Goal: Task Accomplishment & Management: Manage account settings

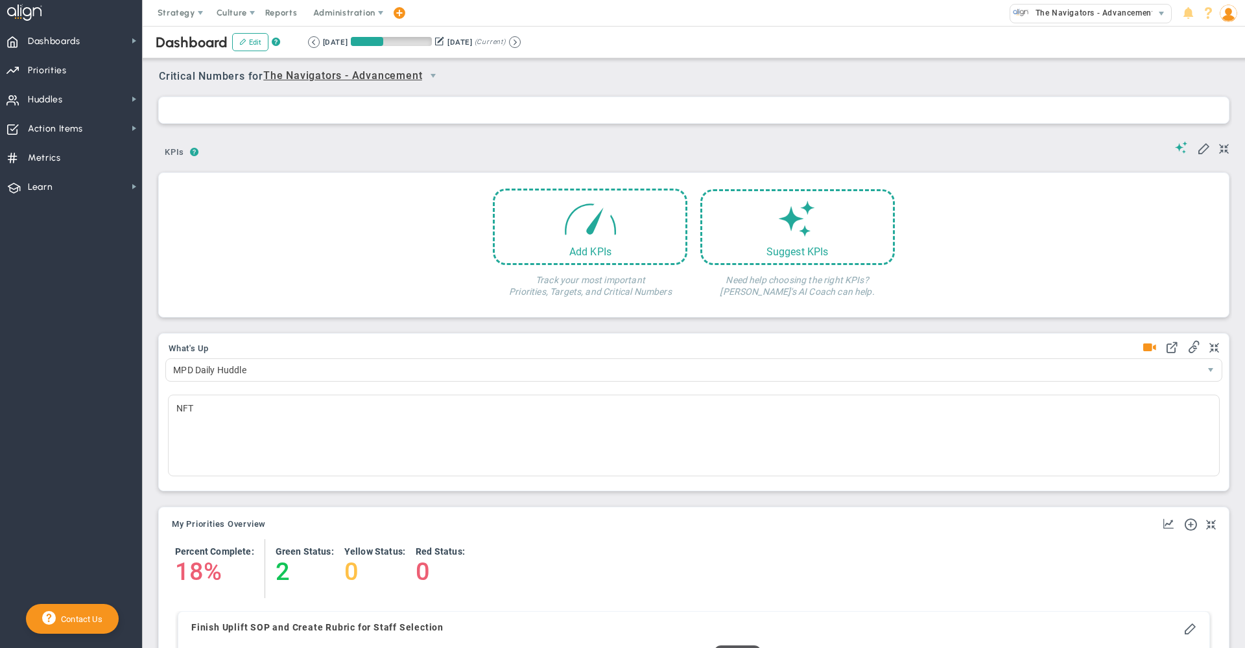
click at [340, 19] on span "Administration" at bounding box center [344, 13] width 83 height 26
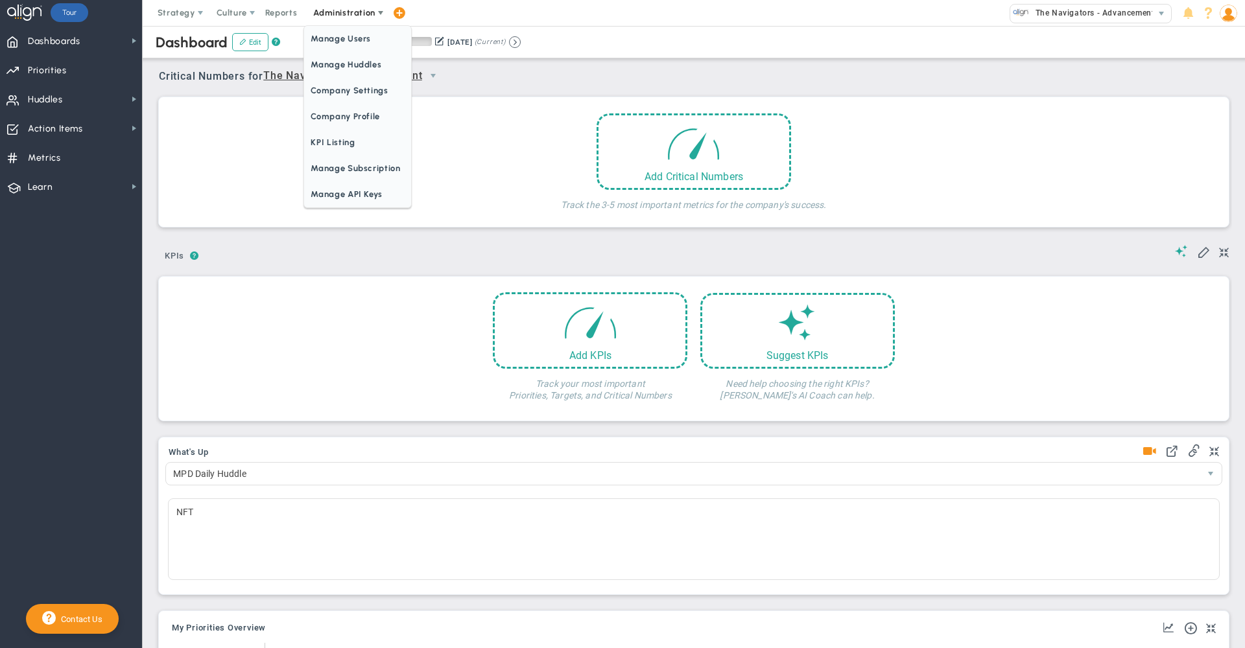
click at [340, 40] on span "Manage Users" at bounding box center [357, 39] width 106 height 26
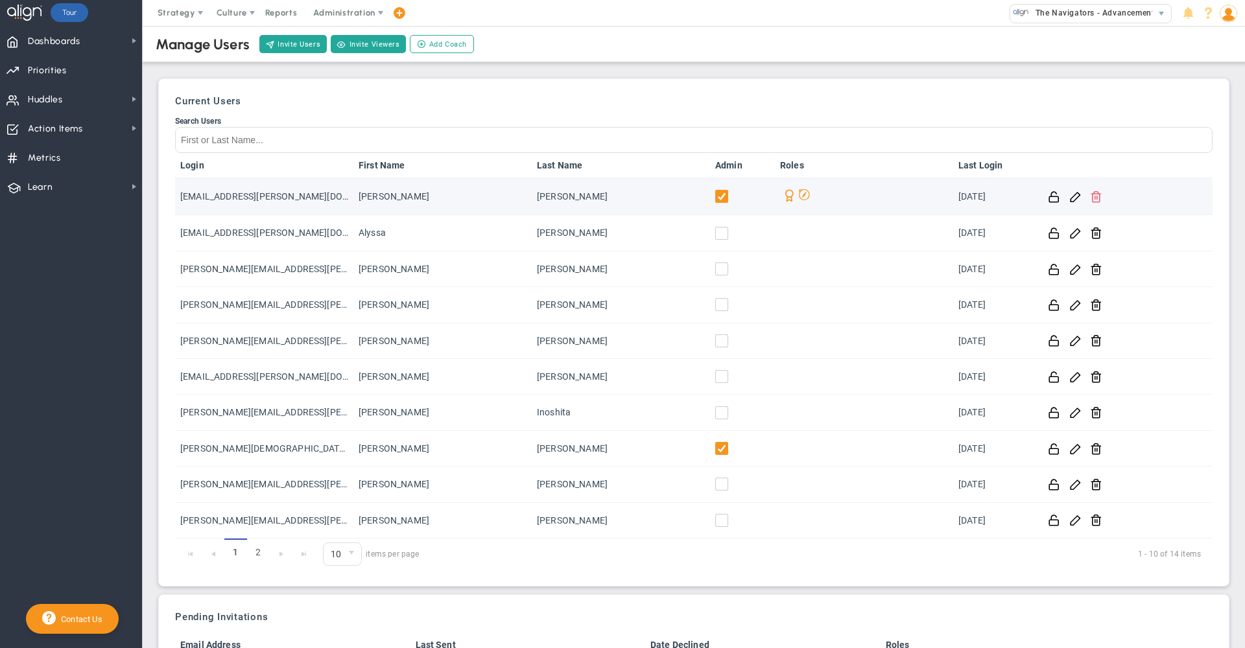
click at [1090, 196] on span at bounding box center [1096, 196] width 12 height 12
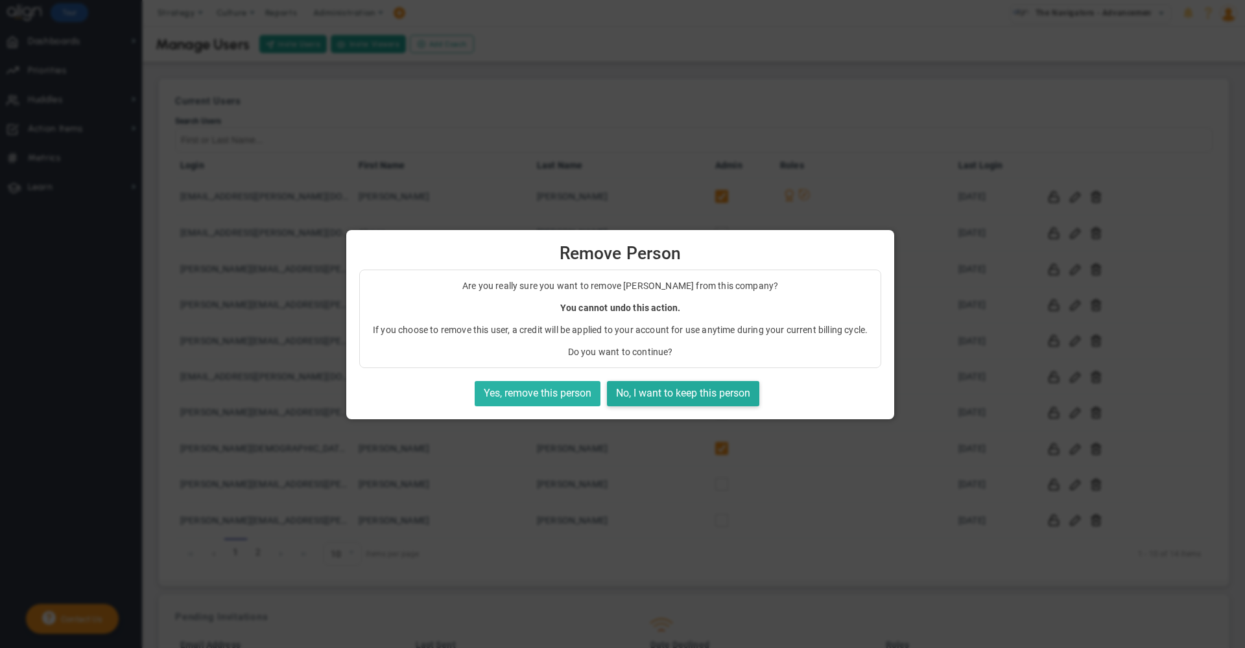
click at [556, 388] on button "Yes, remove this person" at bounding box center [538, 393] width 126 height 25
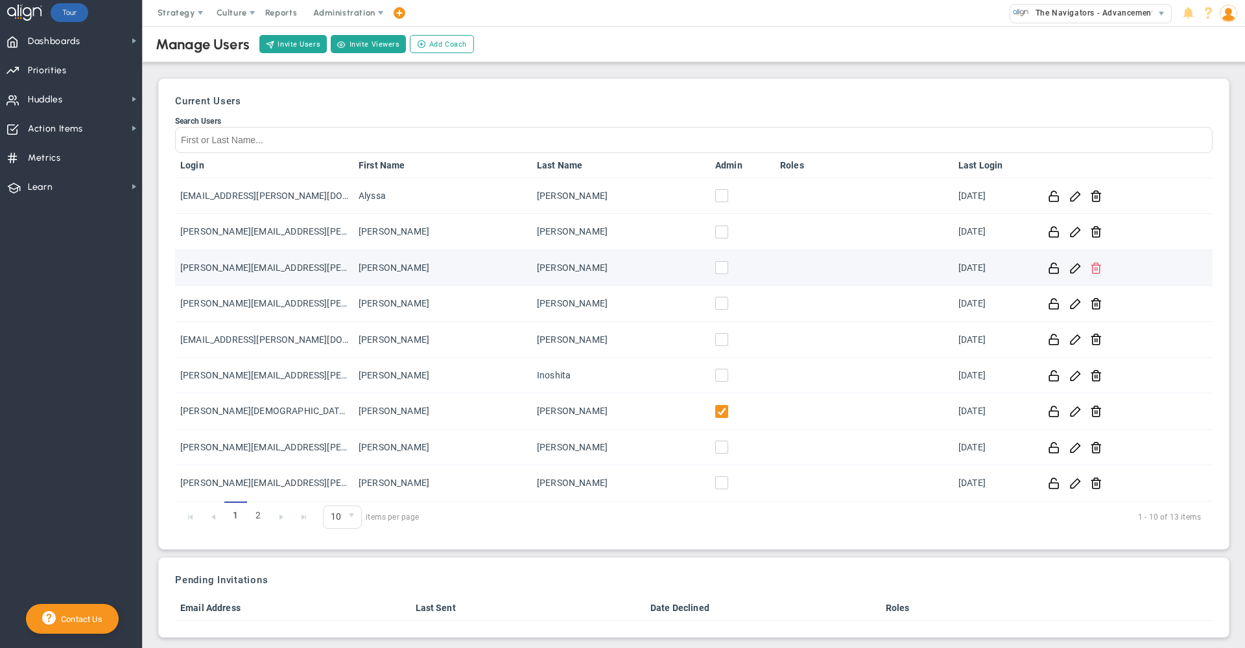
click at [1090, 272] on span at bounding box center [1096, 267] width 12 height 12
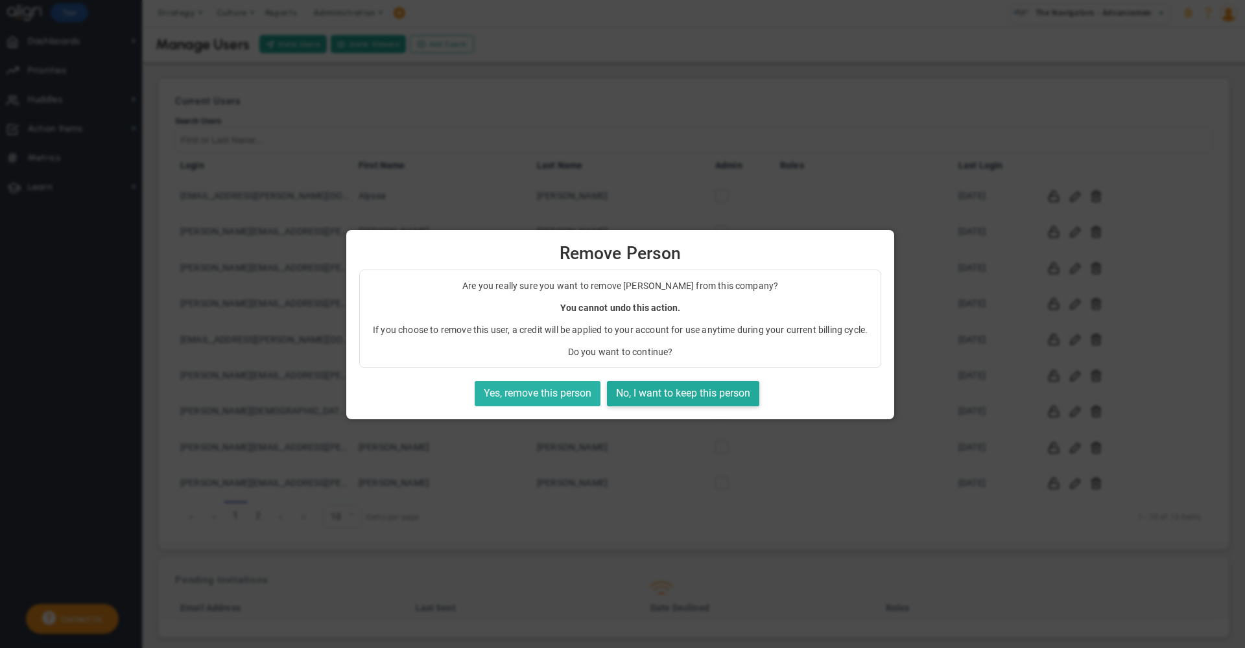
click at [552, 395] on button "Yes, remove this person" at bounding box center [538, 393] width 126 height 25
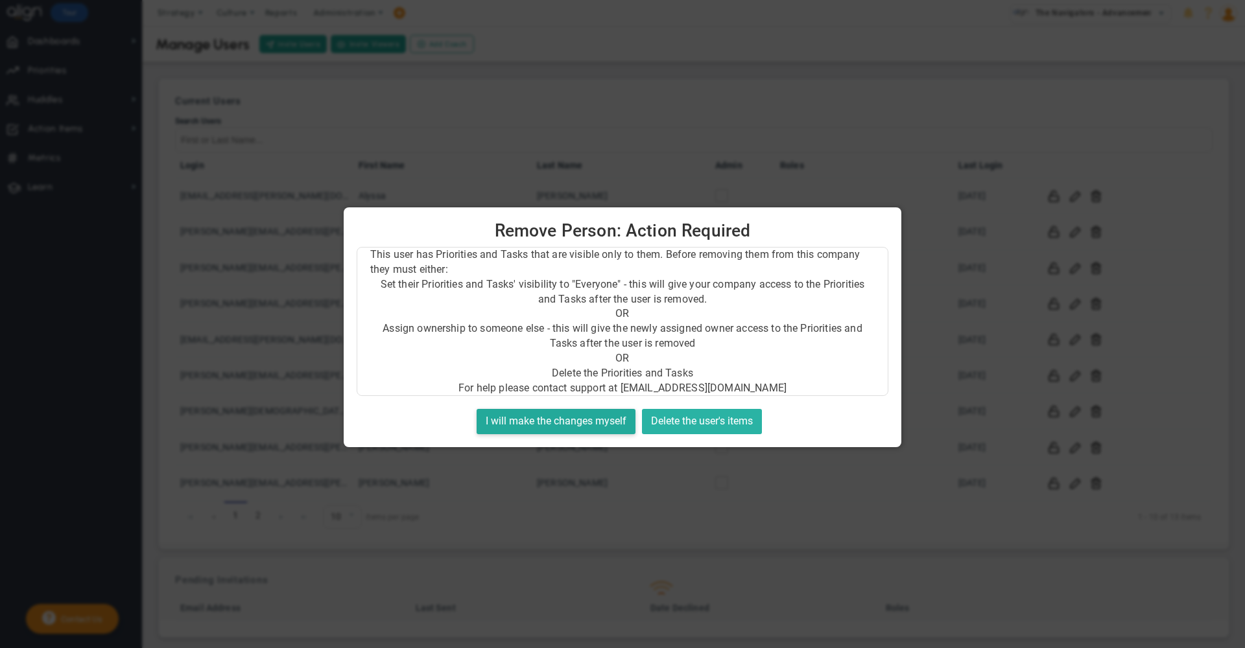
click at [730, 417] on button "Delete the user's items" at bounding box center [702, 421] width 120 height 25
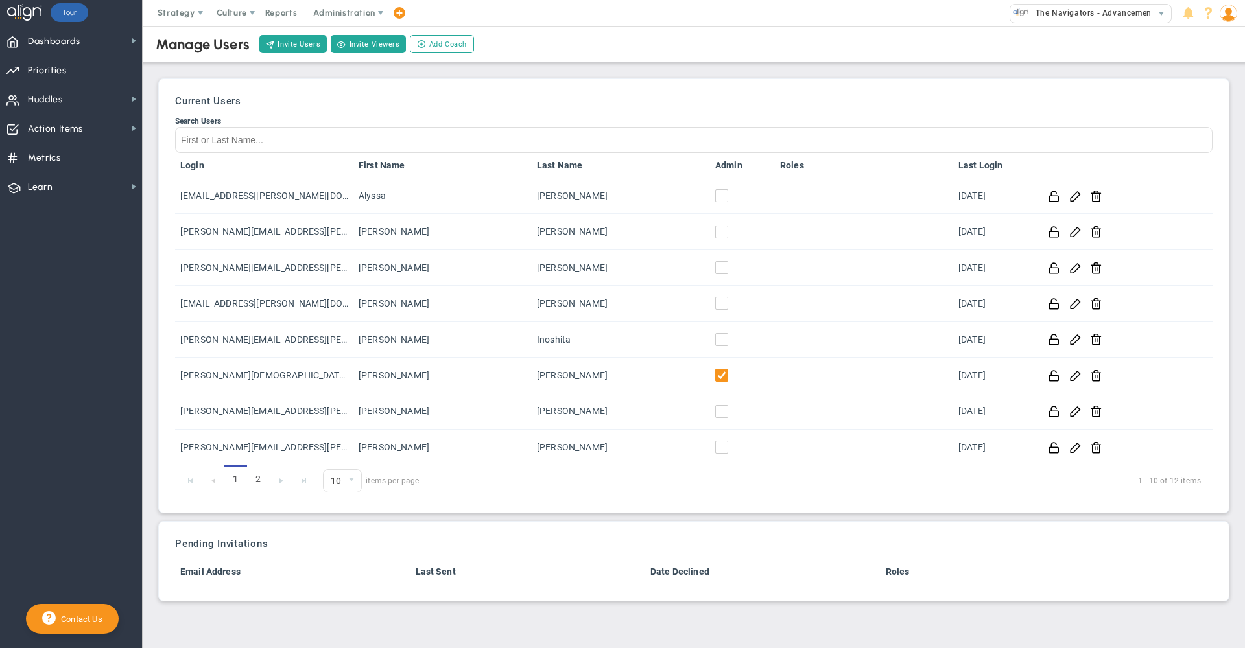
click at [1228, 25] on span at bounding box center [1228, 13] width 20 height 26
click at [1209, 121] on span "Become an Affiliate" at bounding box center [1190, 117] width 105 height 26
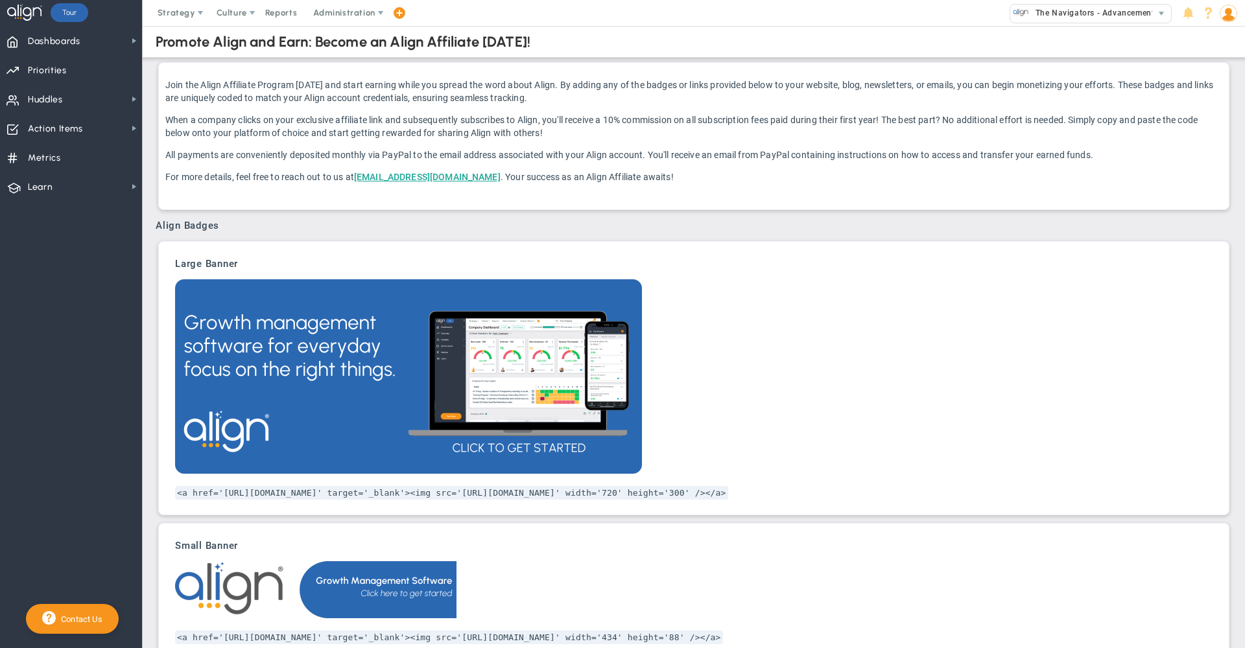
click at [1227, 10] on img at bounding box center [1229, 14] width 18 height 18
click at [1225, 152] on span "Sign Out" at bounding box center [1190, 143] width 105 height 26
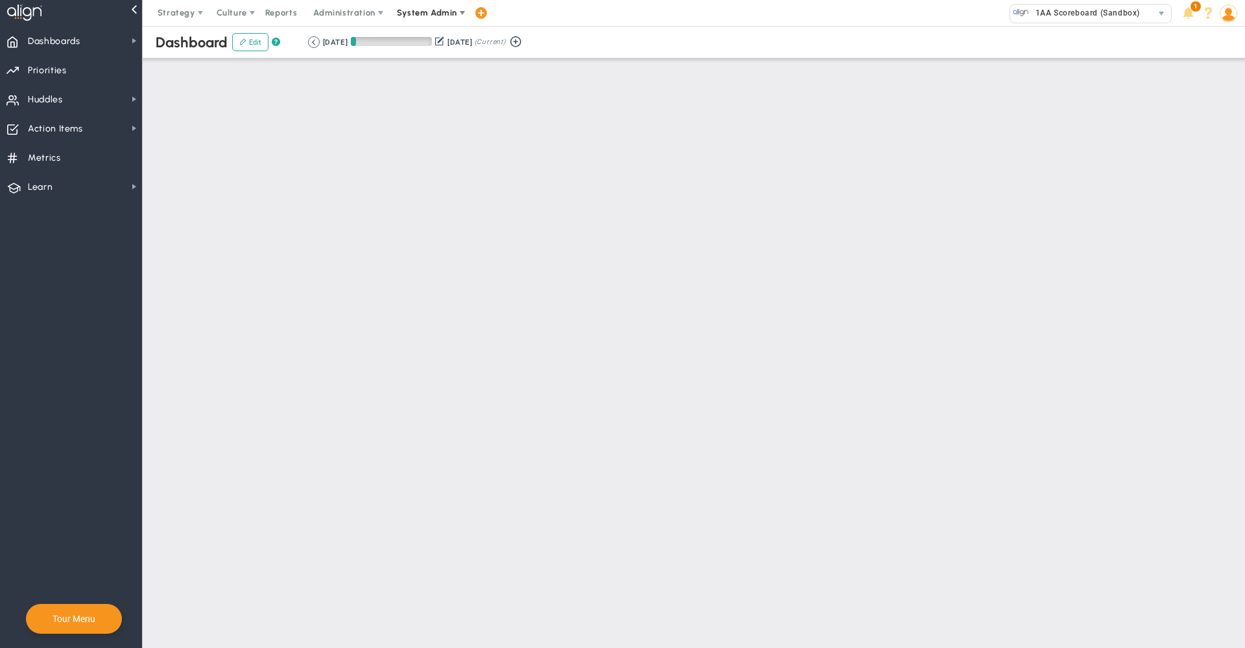
click at [430, 8] on span "System Admin" at bounding box center [427, 13] width 60 height 10
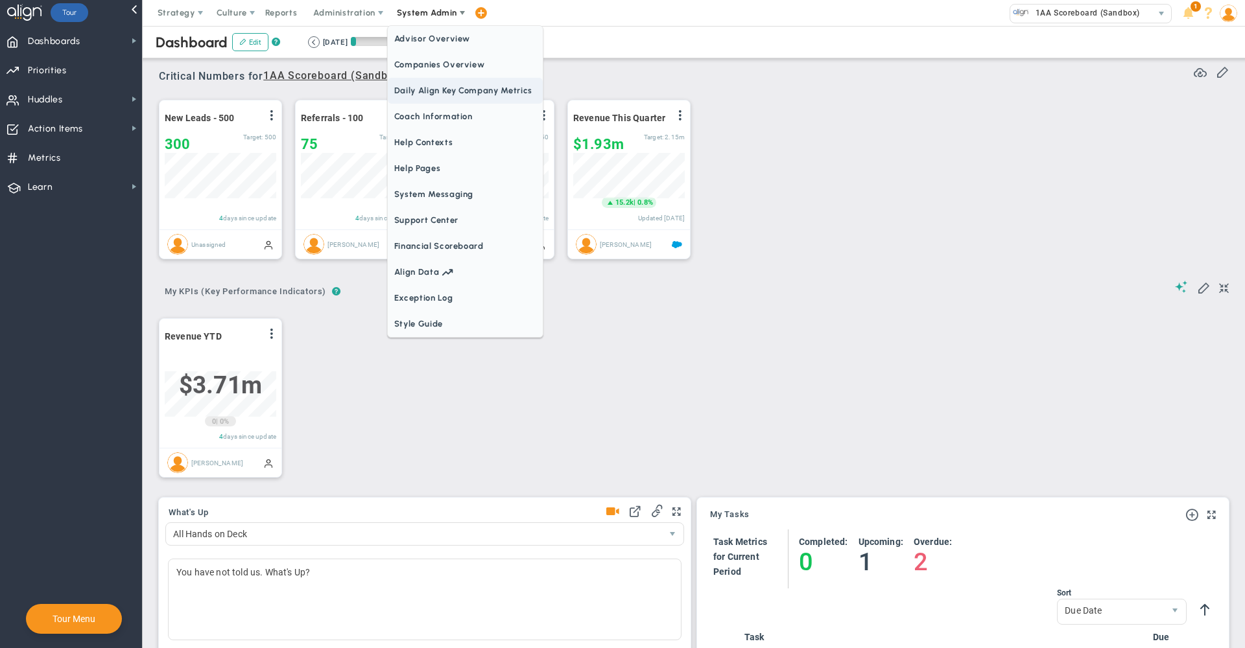
click at [432, 78] on span "Daily Align Key Company Metrics" at bounding box center [465, 91] width 155 height 26
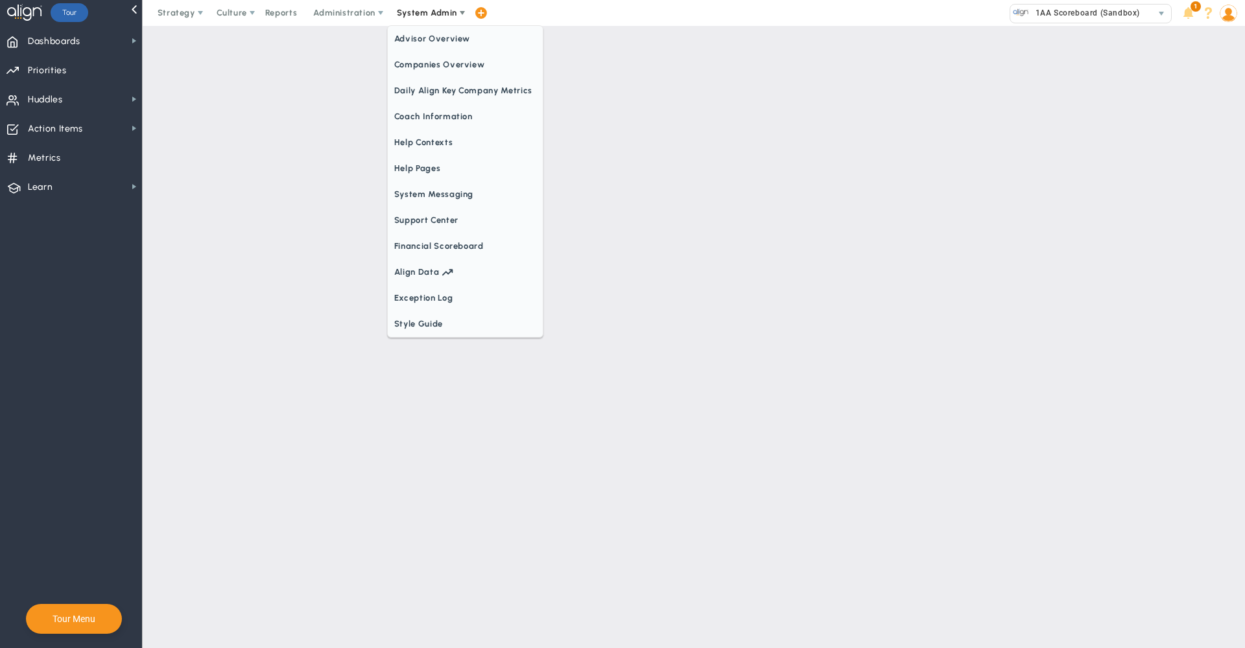
checkbox input "true"
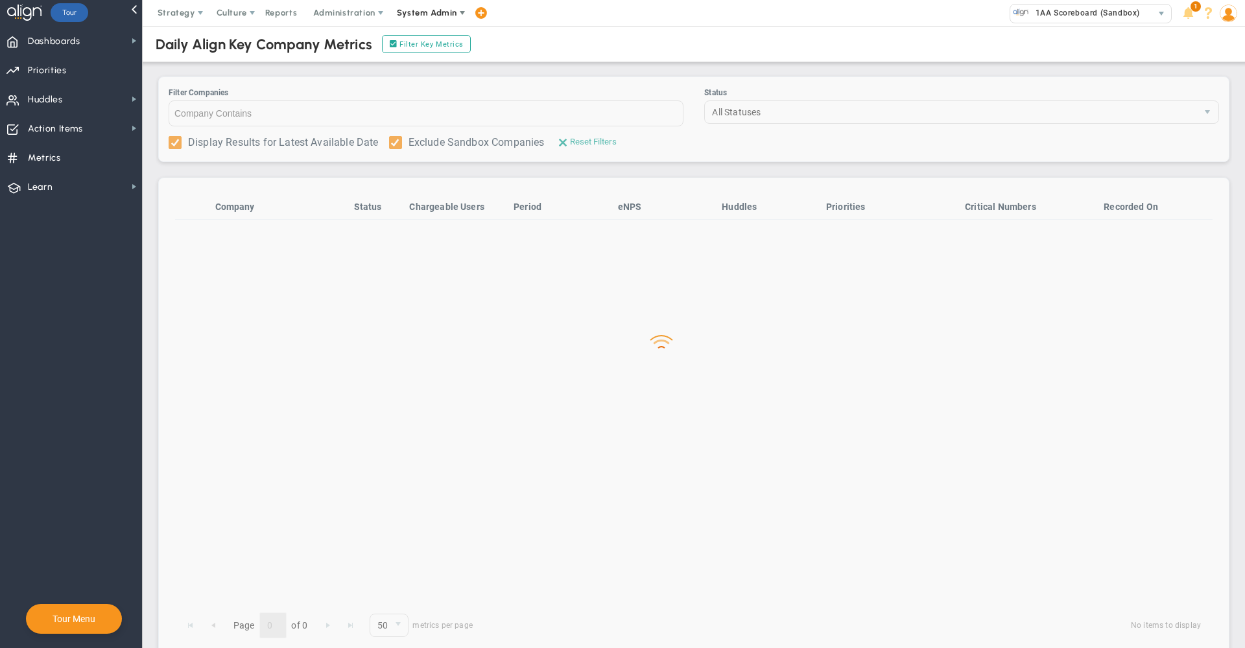
click at [442, 21] on span "System Admin" at bounding box center [428, 13] width 82 height 26
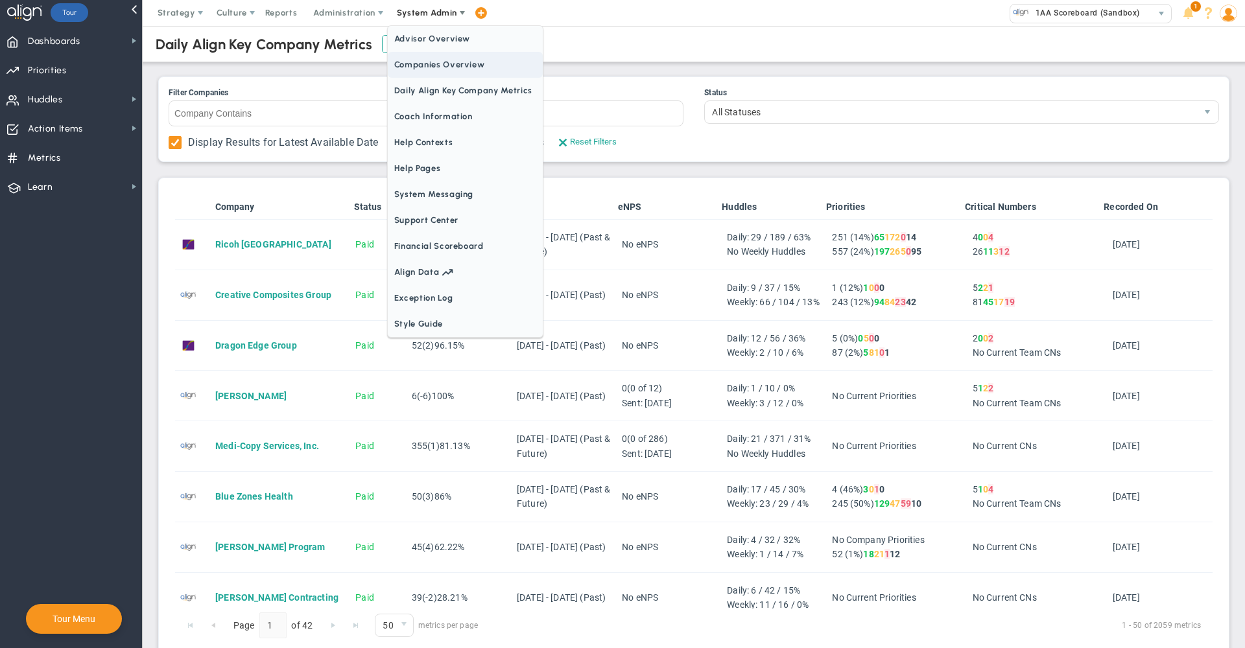
click at [440, 64] on span "Companies Overview" at bounding box center [465, 65] width 155 height 26
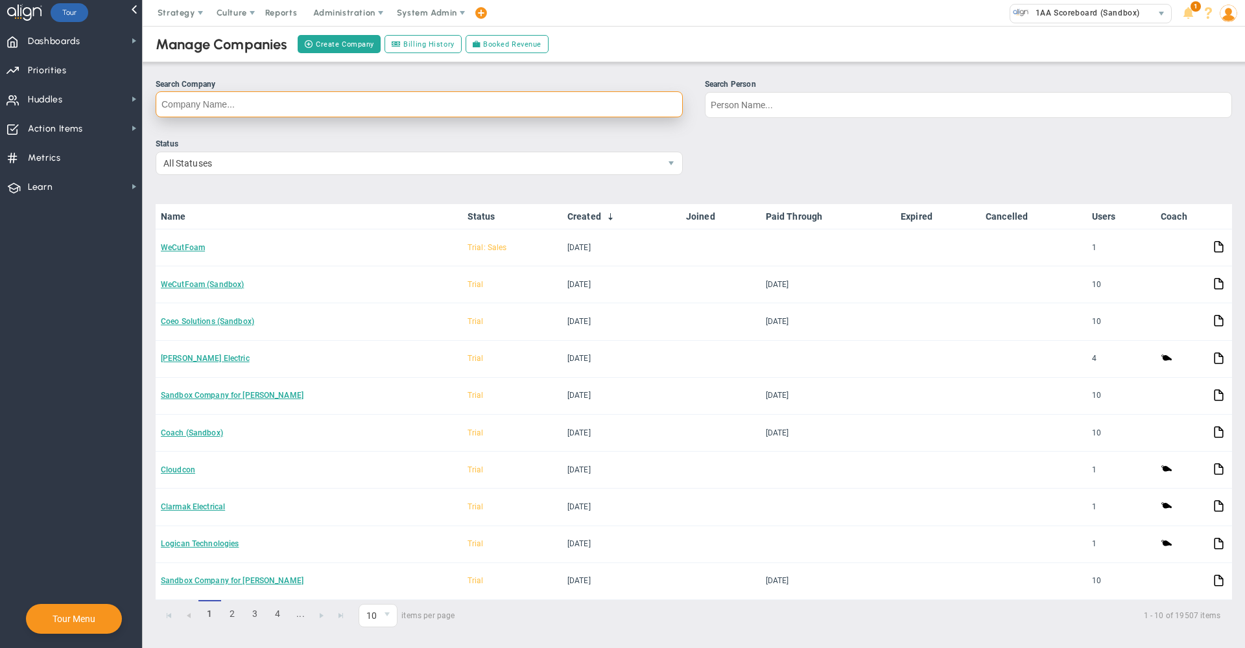
click at [591, 103] on input "Search Company" at bounding box center [419, 104] width 527 height 26
type input "cabic"
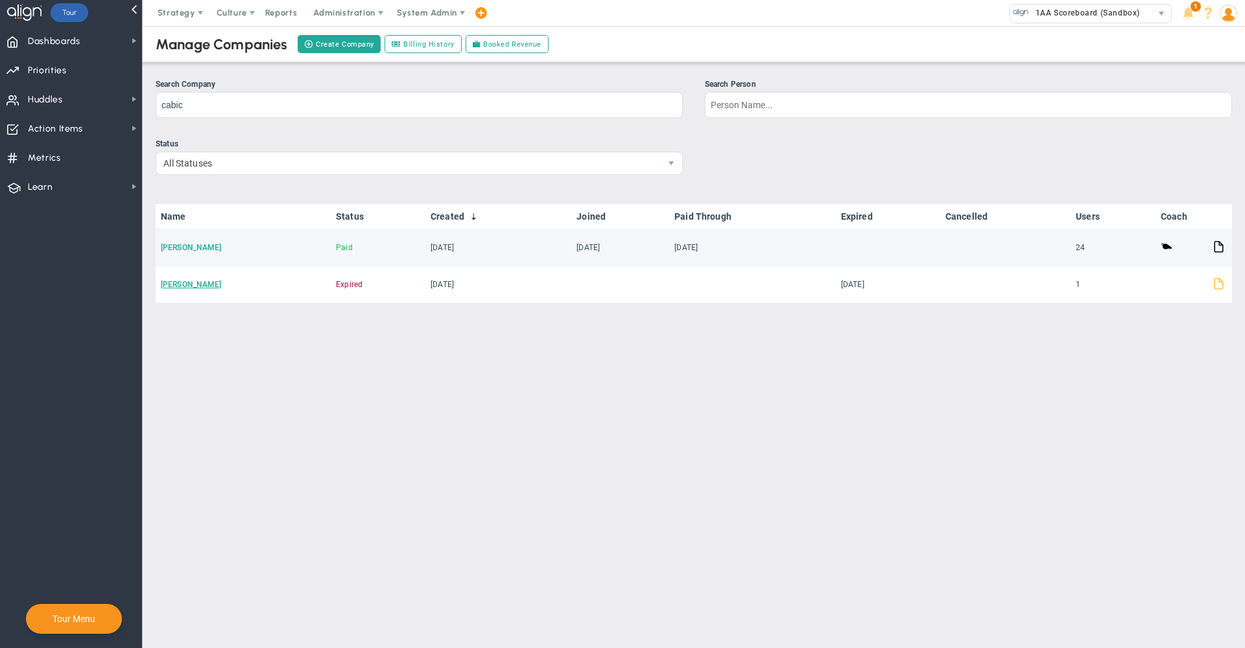
click at [174, 248] on link "[PERSON_NAME]" at bounding box center [191, 247] width 61 height 9
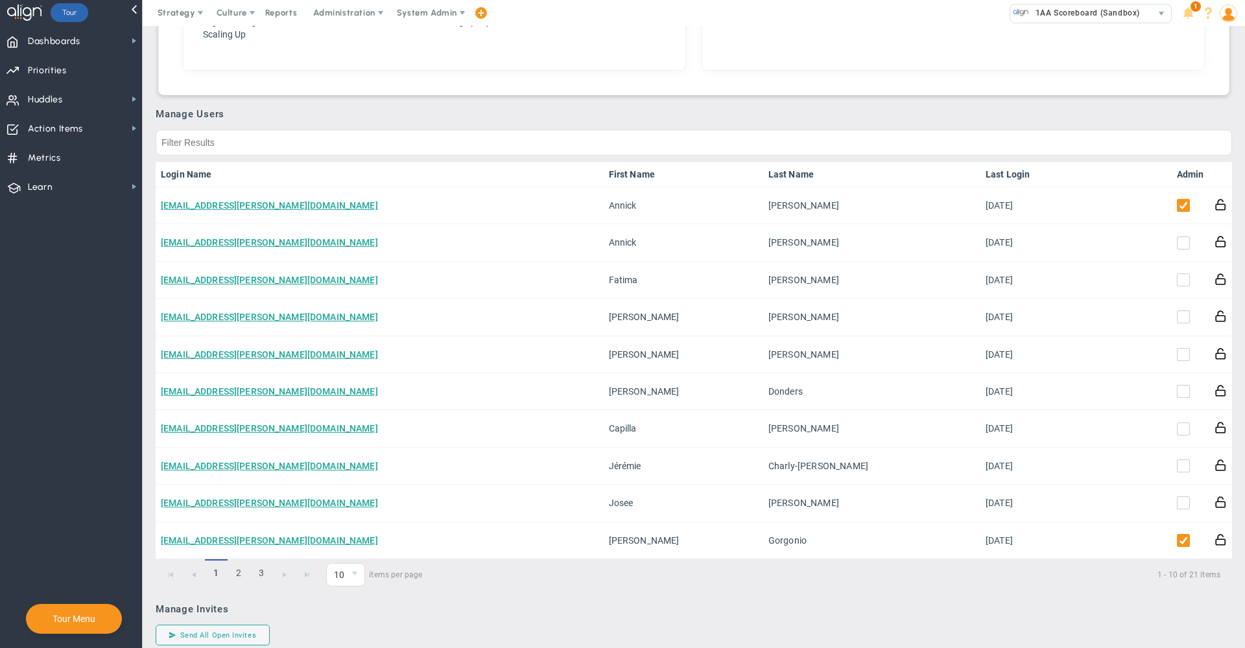
scroll to position [591, 0]
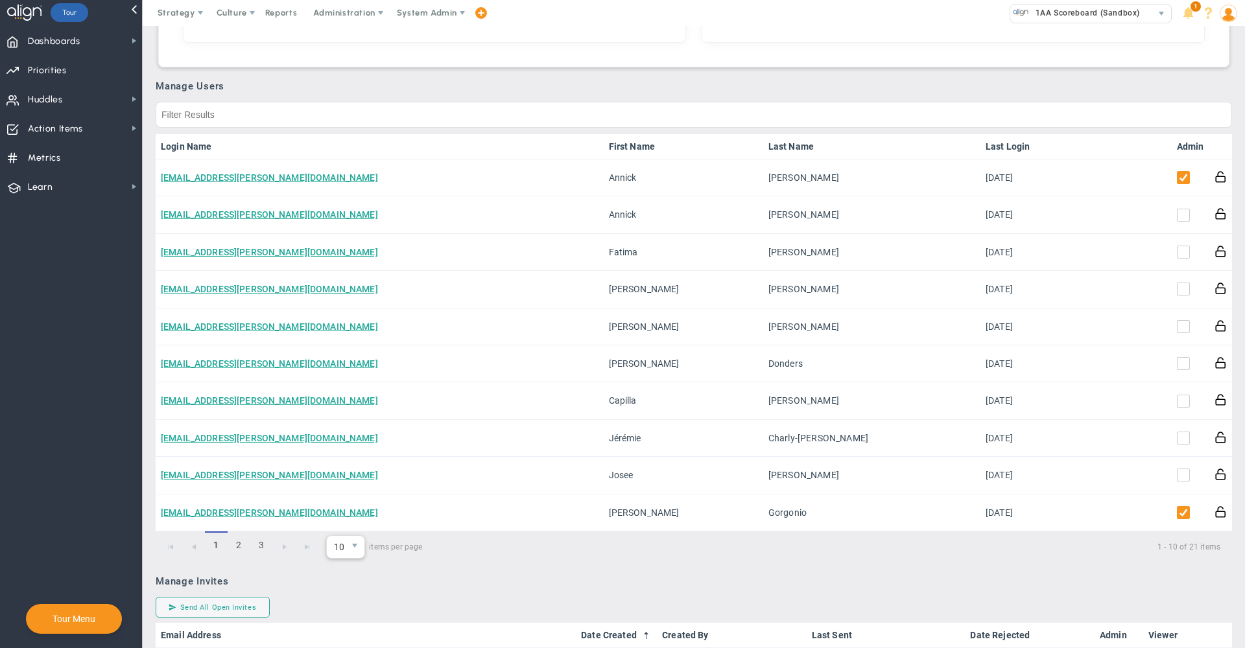
click at [349, 558] on span "select" at bounding box center [355, 547] width 19 height 22
click at [344, 532] on li "50" at bounding box center [346, 529] width 38 height 27
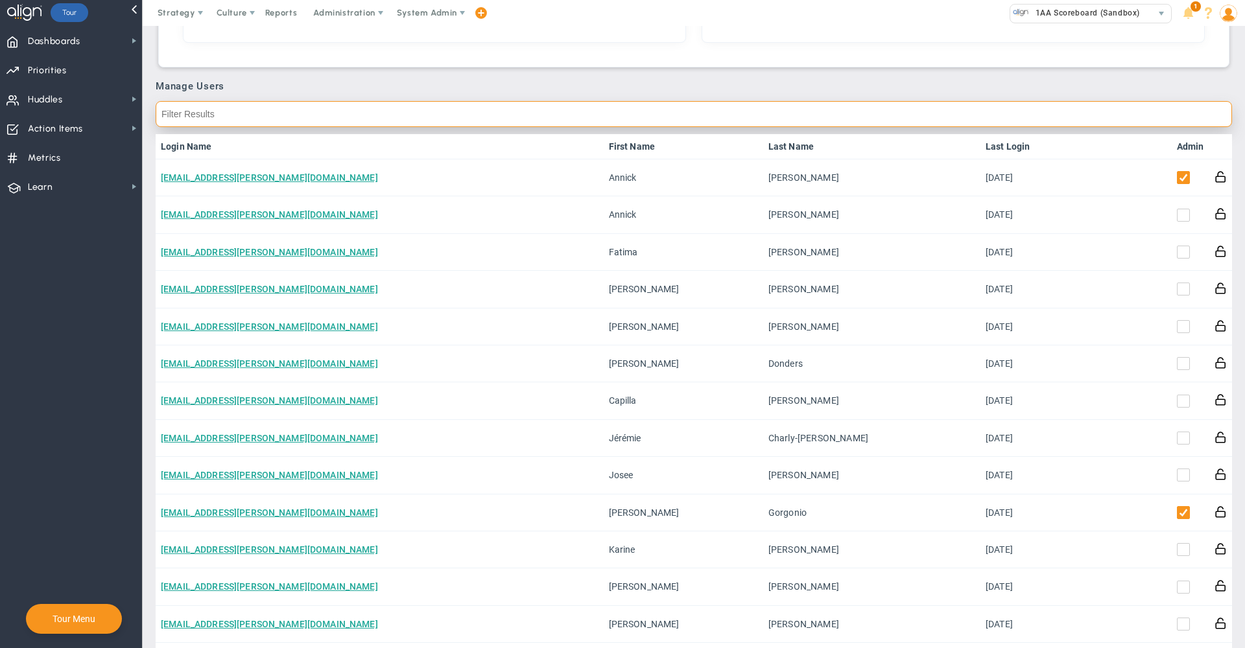
click at [1063, 120] on input "text" at bounding box center [694, 114] width 1076 height 26
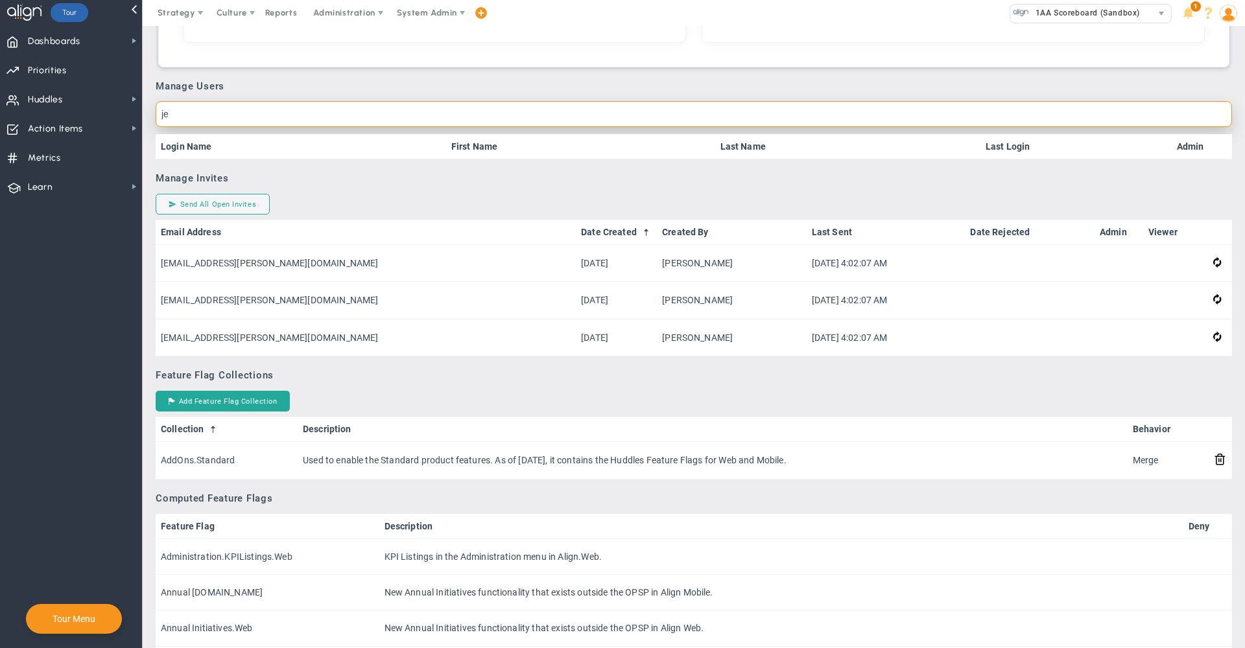
type input "j"
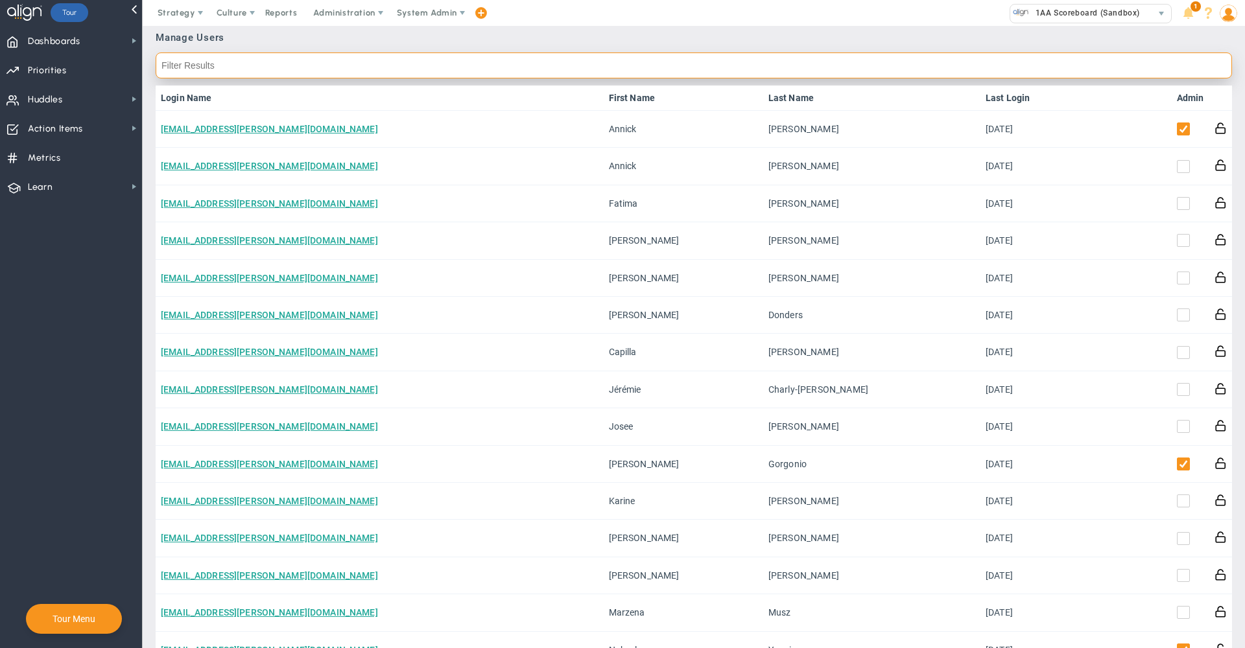
scroll to position [628, 0]
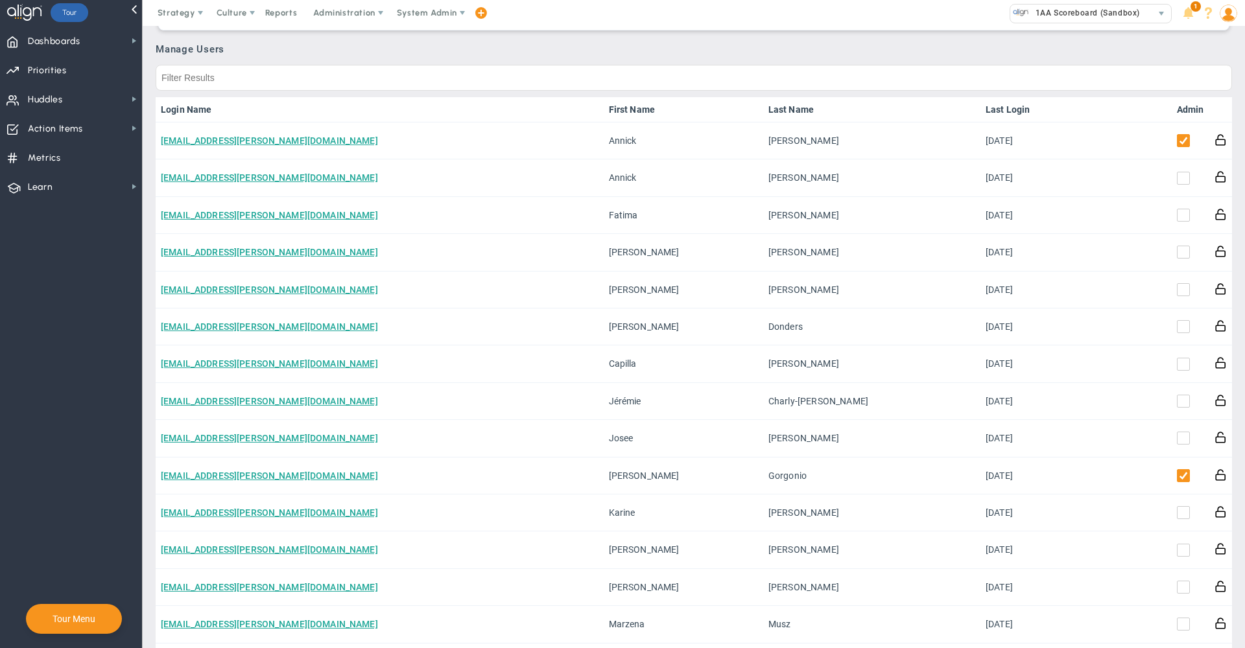
click at [1177, 108] on link "Admin" at bounding box center [1190, 109] width 27 height 10
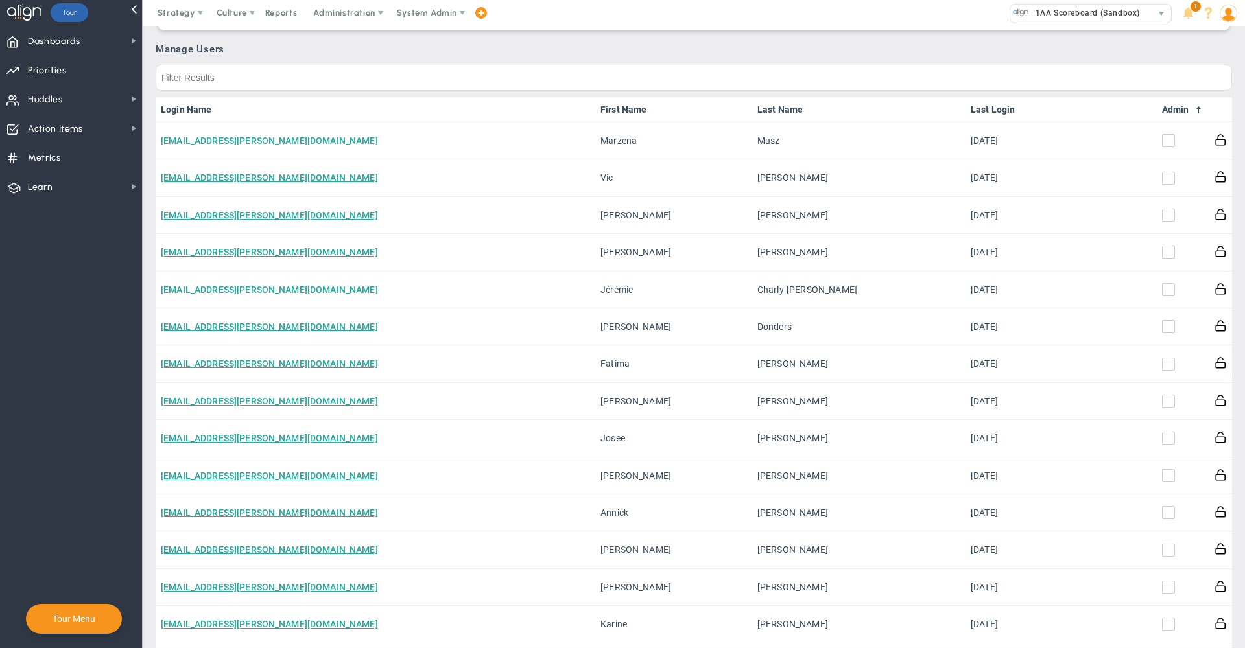
click at [1171, 108] on link "Admin" at bounding box center [1183, 109] width 42 height 10
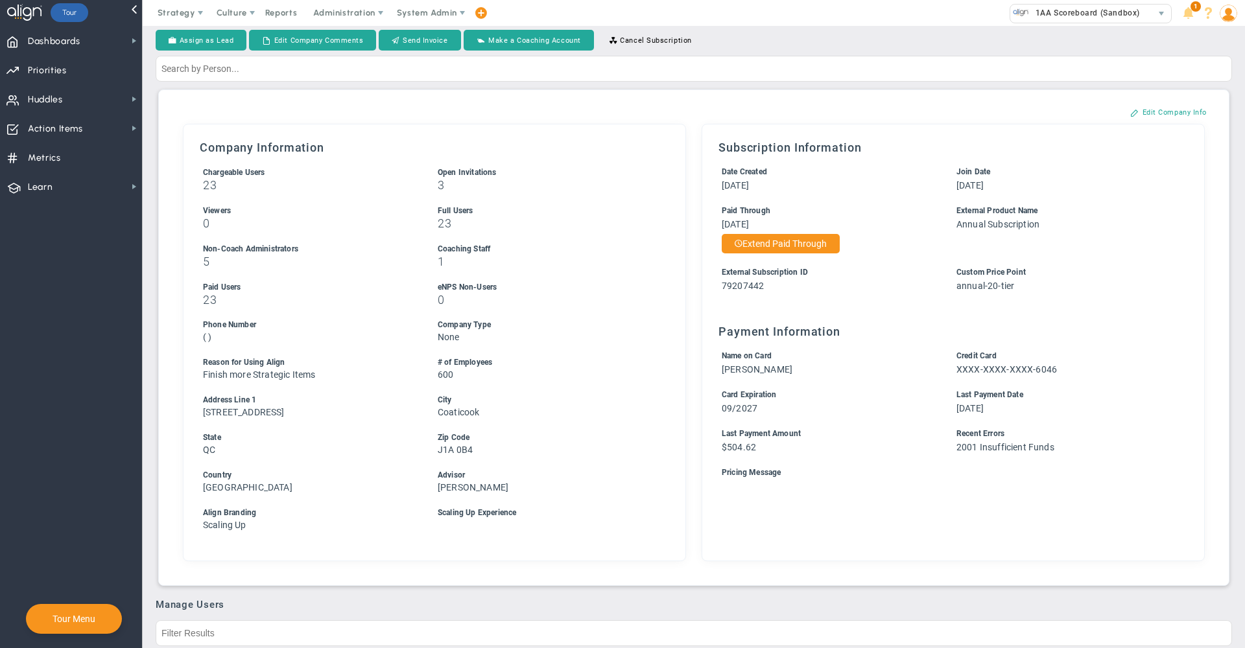
scroll to position [0, 0]
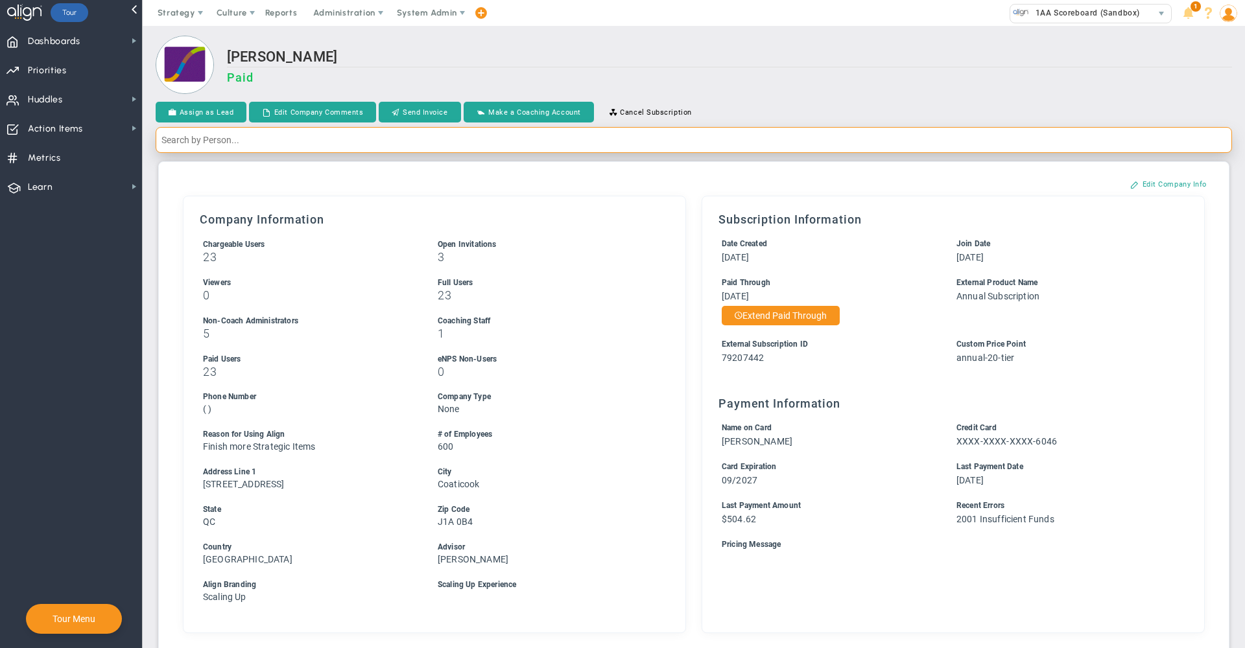
click at [443, 141] on input "text" at bounding box center [694, 140] width 1076 height 26
type input "[PERSON_NAME] ste"
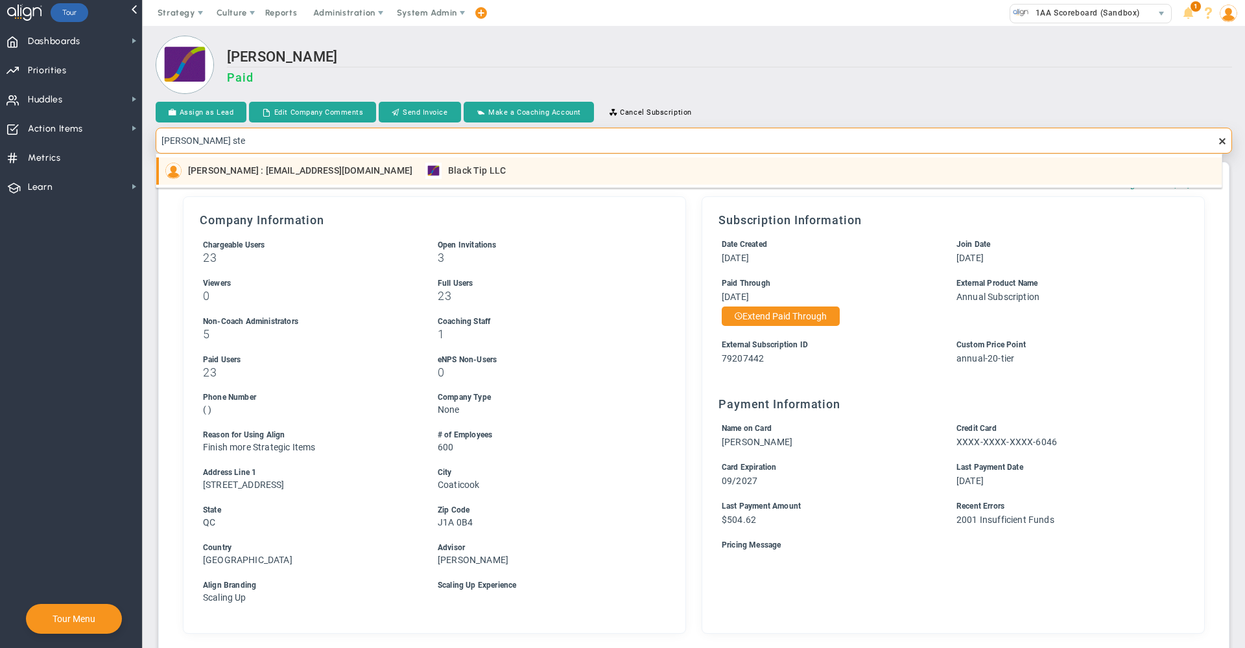
click at [265, 163] on div "[PERSON_NAME] : [EMAIL_ADDRESS][DOMAIN_NAME]" at bounding box center [288, 171] width 247 height 16
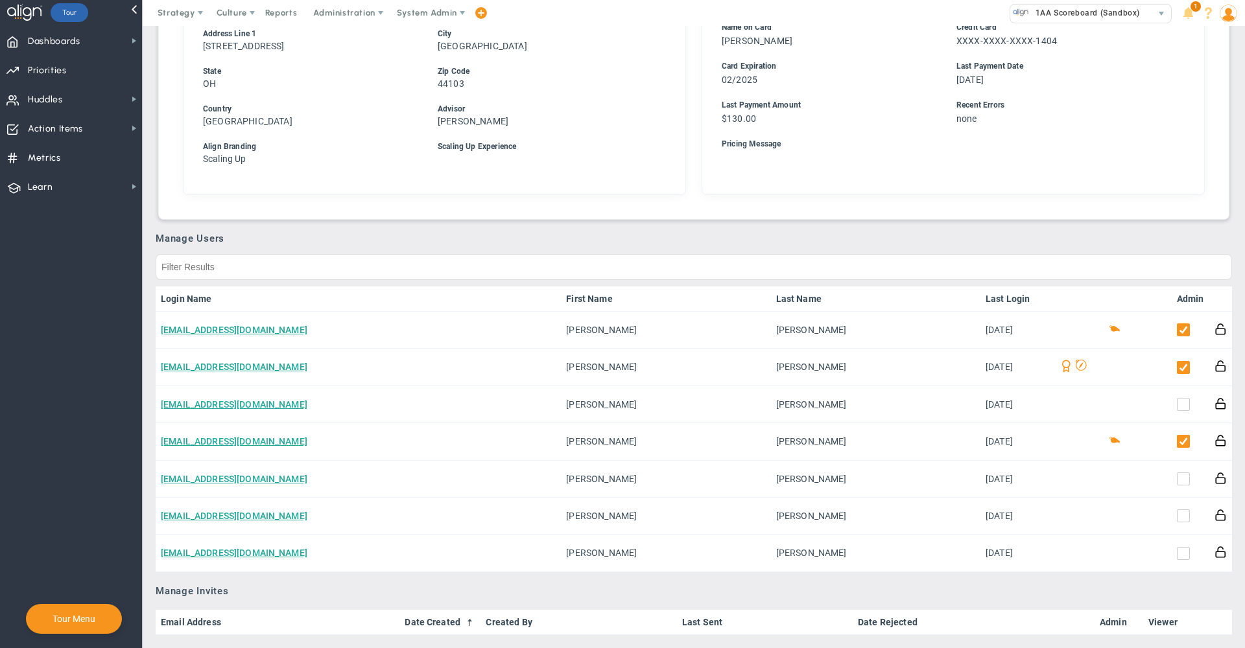
scroll to position [449, 0]
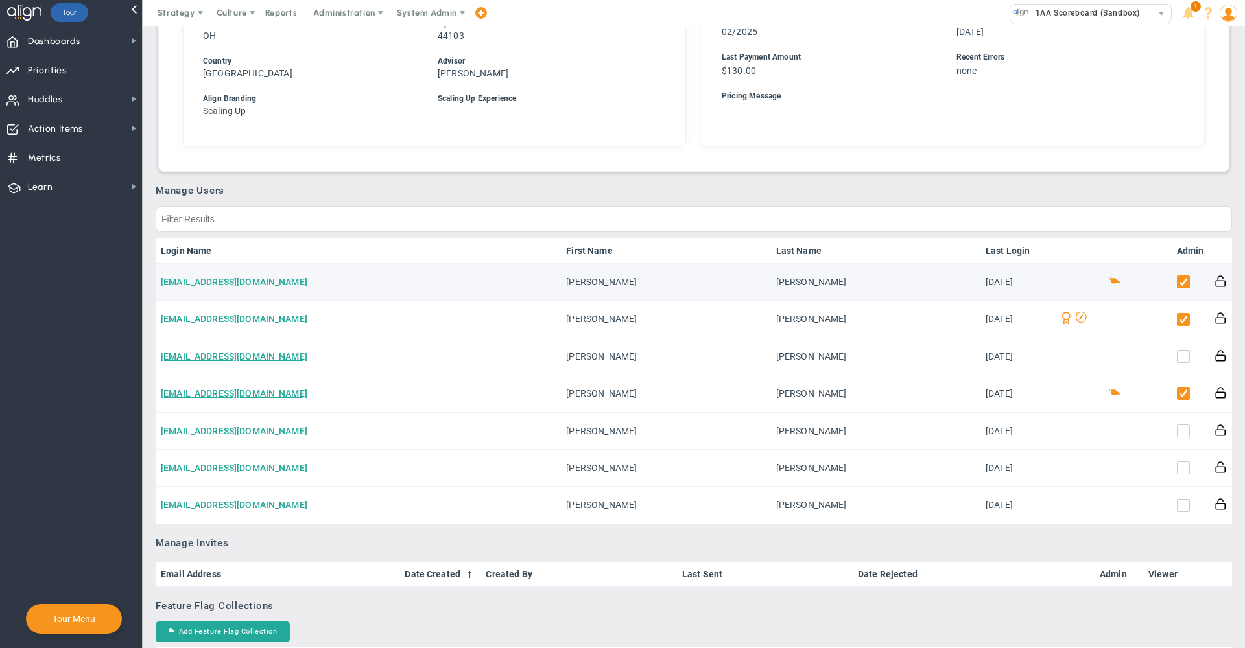
click at [262, 283] on link "[EMAIL_ADDRESS][DOMAIN_NAME]" at bounding box center [234, 282] width 147 height 10
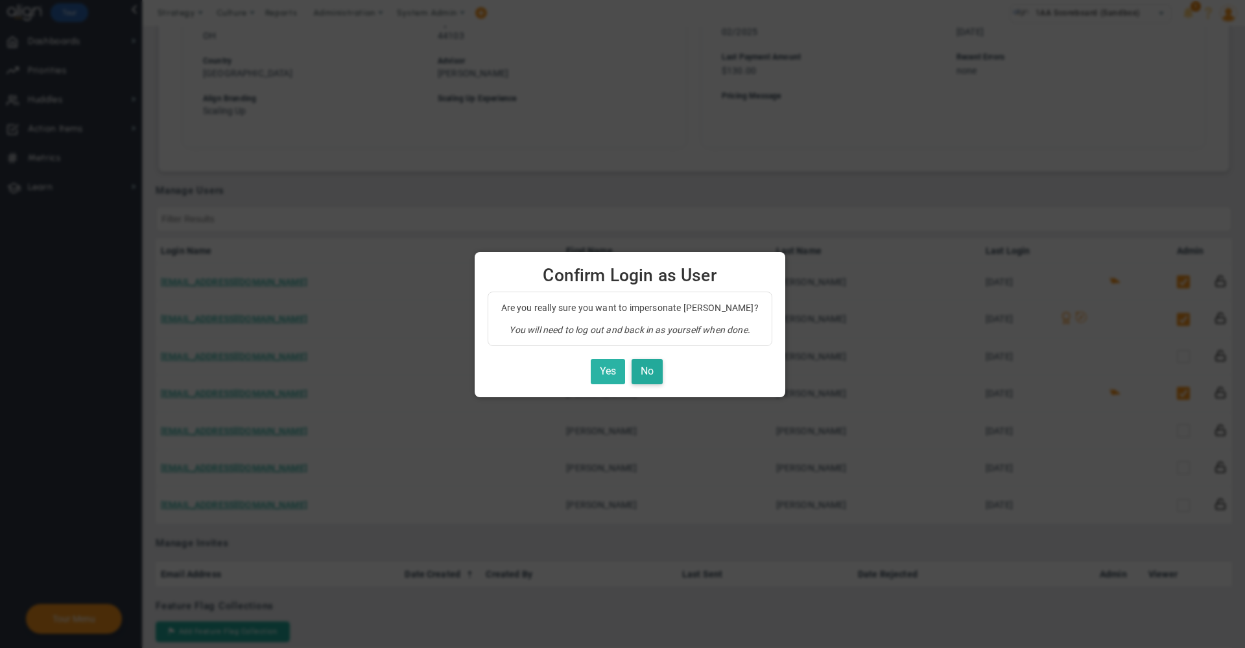
click at [592, 374] on button "Yes" at bounding box center [608, 371] width 34 height 25
